Goal: Information Seeking & Learning: Compare options

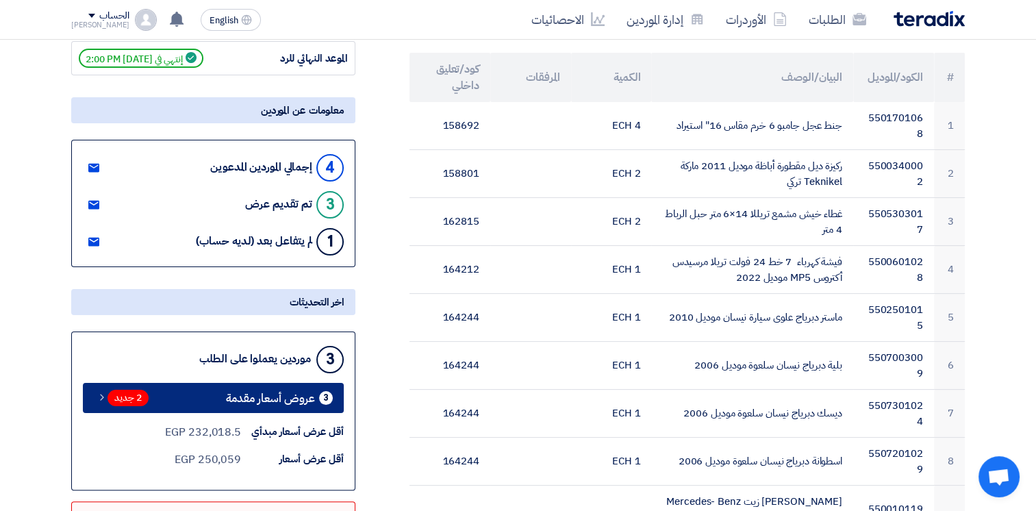
click at [302, 393] on span "عروض أسعار مقدمة" at bounding box center [270, 398] width 89 height 10
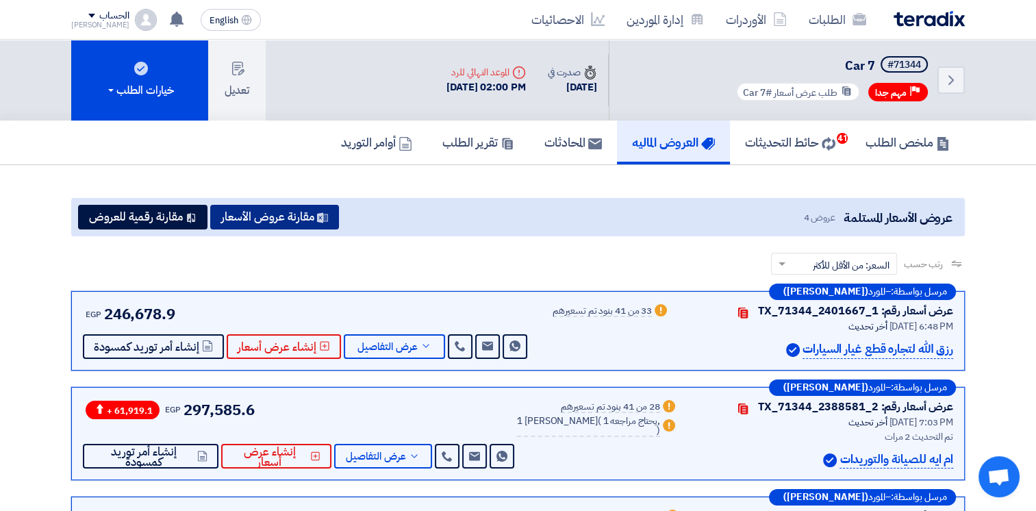
click at [311, 223] on button "مقارنة عروض الأسعار" at bounding box center [274, 217] width 129 height 25
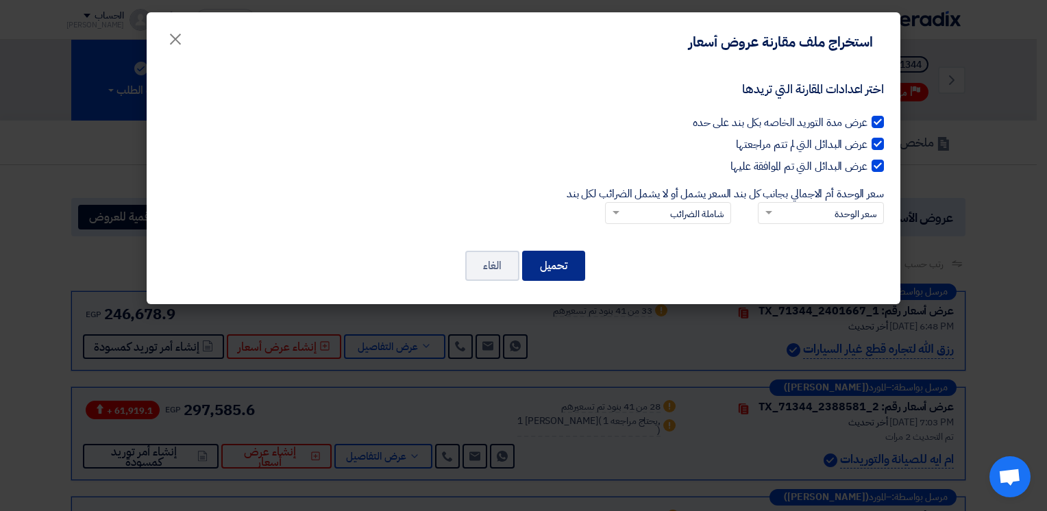
click at [560, 266] on button "تحميل" at bounding box center [553, 266] width 63 height 30
